Goal: Task Accomplishment & Management: Manage account settings

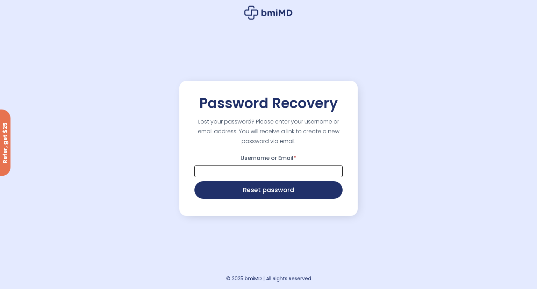
click at [260, 169] on input "Username or Email *" at bounding box center [269, 172] width 148 height 12
type input "**********"
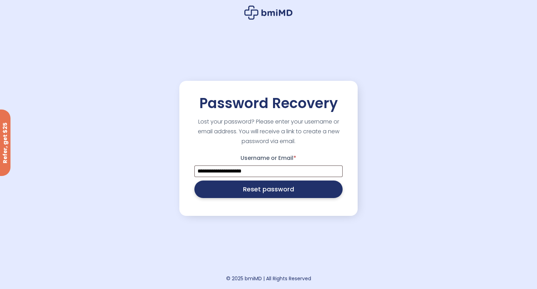
click at [263, 190] on button "Reset password" at bounding box center [269, 189] width 148 height 17
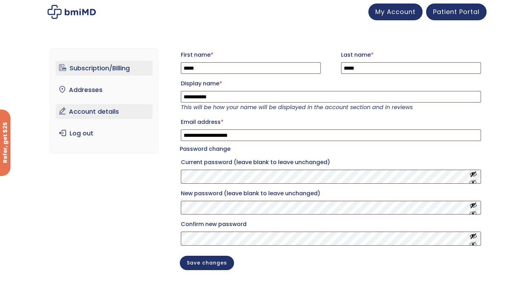
click at [99, 66] on link "Subscription/Billing" at bounding box center [104, 68] width 97 height 15
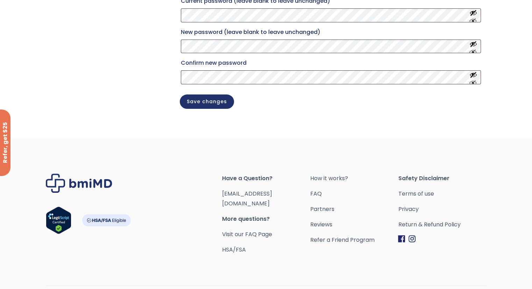
scroll to position [175, 0]
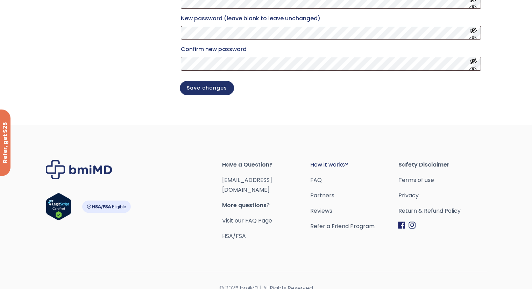
click at [332, 170] on link "How it works?" at bounding box center [354, 165] width 88 height 10
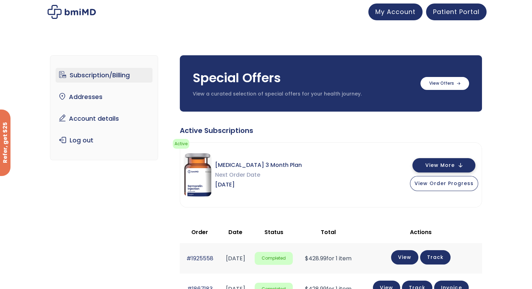
click at [440, 164] on span "View More" at bounding box center [440, 165] width 29 height 5
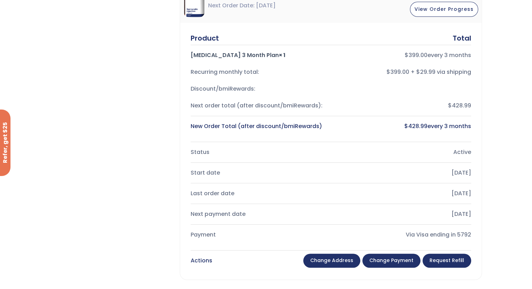
scroll to position [175, 0]
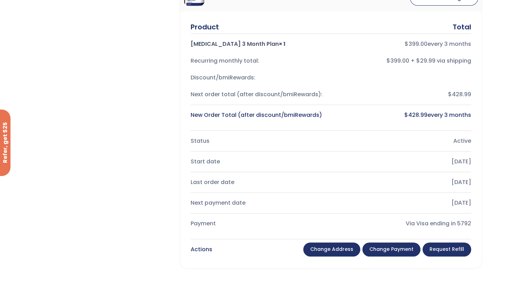
click at [391, 248] on link "Change payment" at bounding box center [392, 249] width 58 height 14
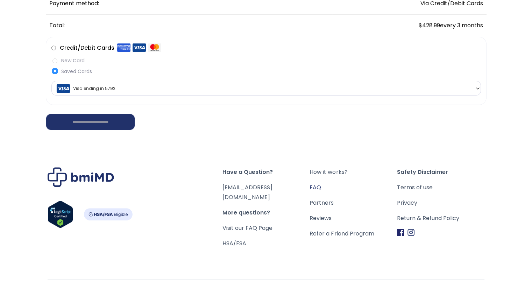
scroll to position [182, 0]
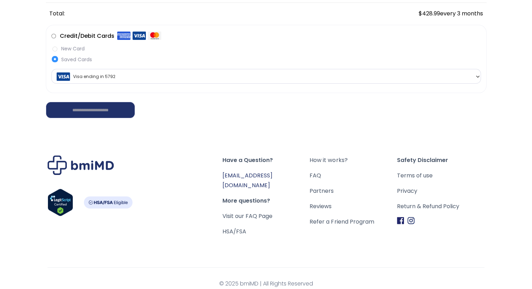
click at [263, 175] on link "[EMAIL_ADDRESS][DOMAIN_NAME]" at bounding box center [248, 180] width 50 height 18
click at [396, 110] on div "**********" at bounding box center [266, 106] width 441 height 26
drag, startPoint x: 284, startPoint y: 175, endPoint x: 223, endPoint y: 176, distance: 60.9
click at [223, 176] on span "[EMAIL_ADDRESS][DOMAIN_NAME]" at bounding box center [266, 181] width 87 height 20
copy link "[EMAIL_ADDRESS][DOMAIN_NAME]"
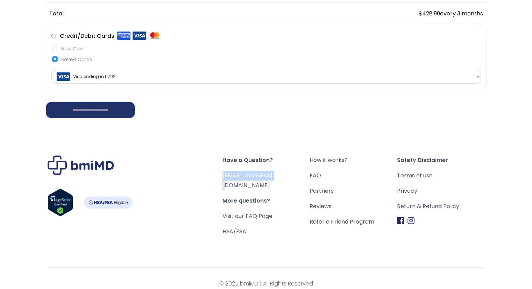
scroll to position [0, 0]
